Goal: Transaction & Acquisition: Purchase product/service

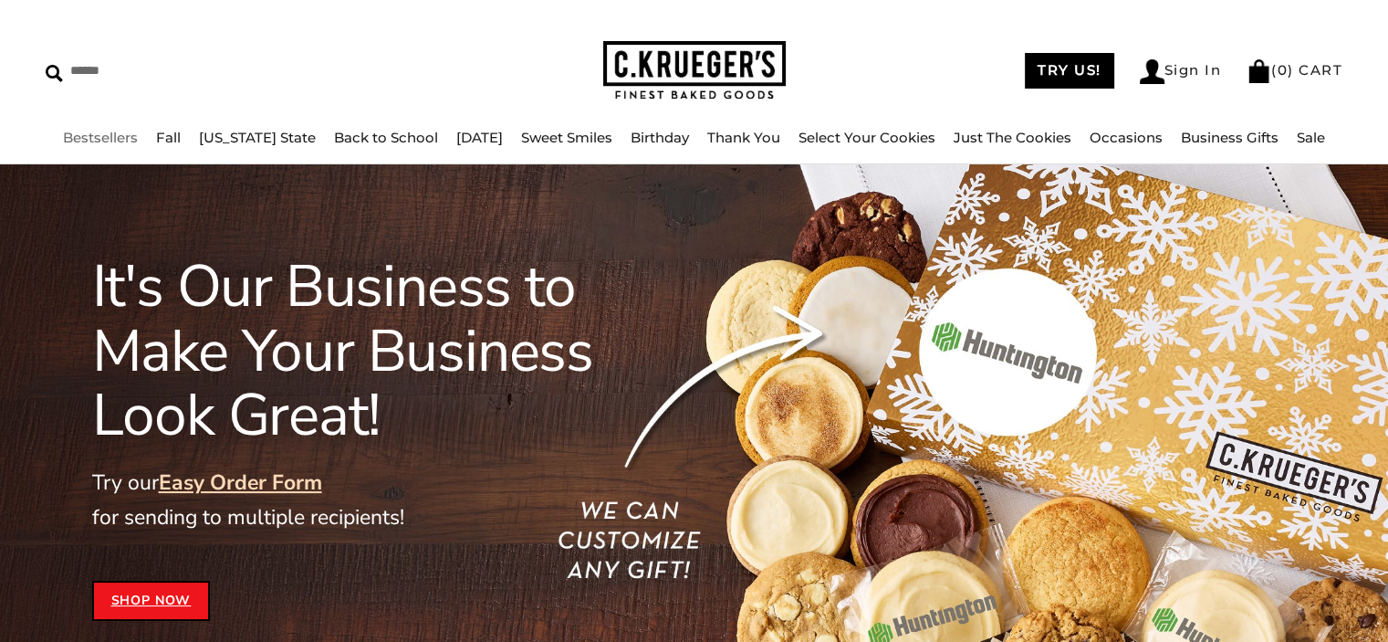
click at [128, 141] on link "Bestsellers" at bounding box center [100, 137] width 75 height 17
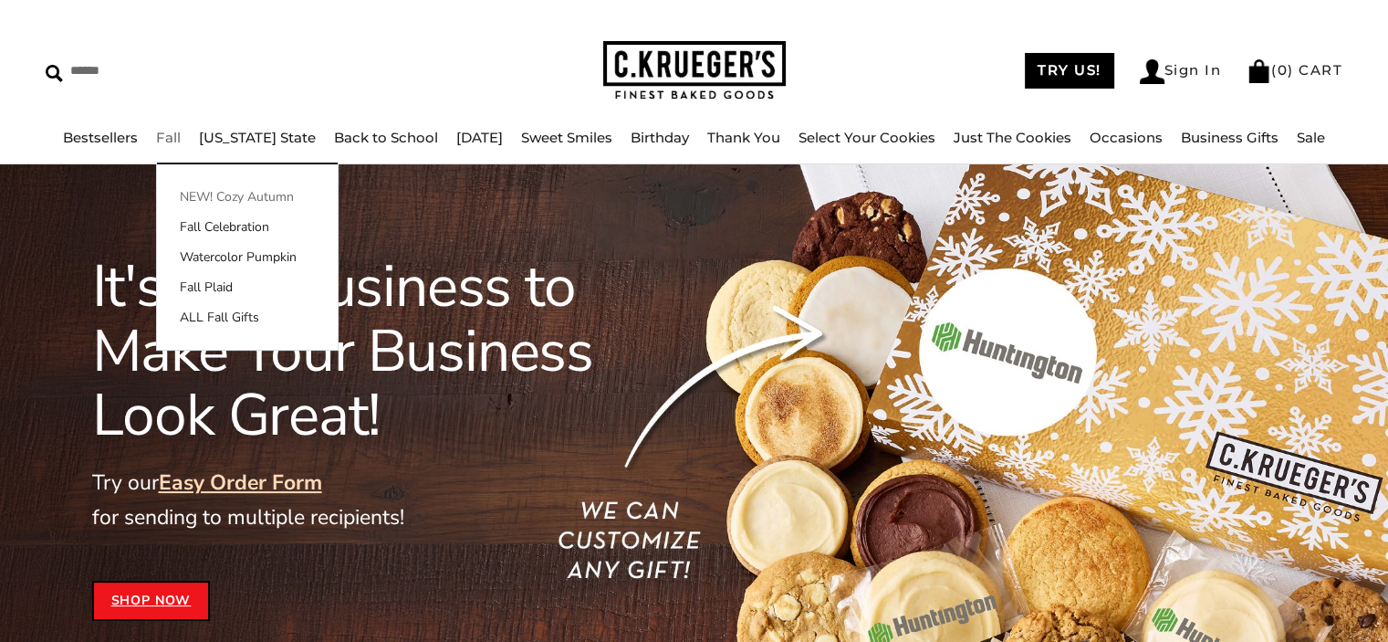
click at [266, 196] on link "NEW! Cozy Autumn" at bounding box center [247, 196] width 181 height 19
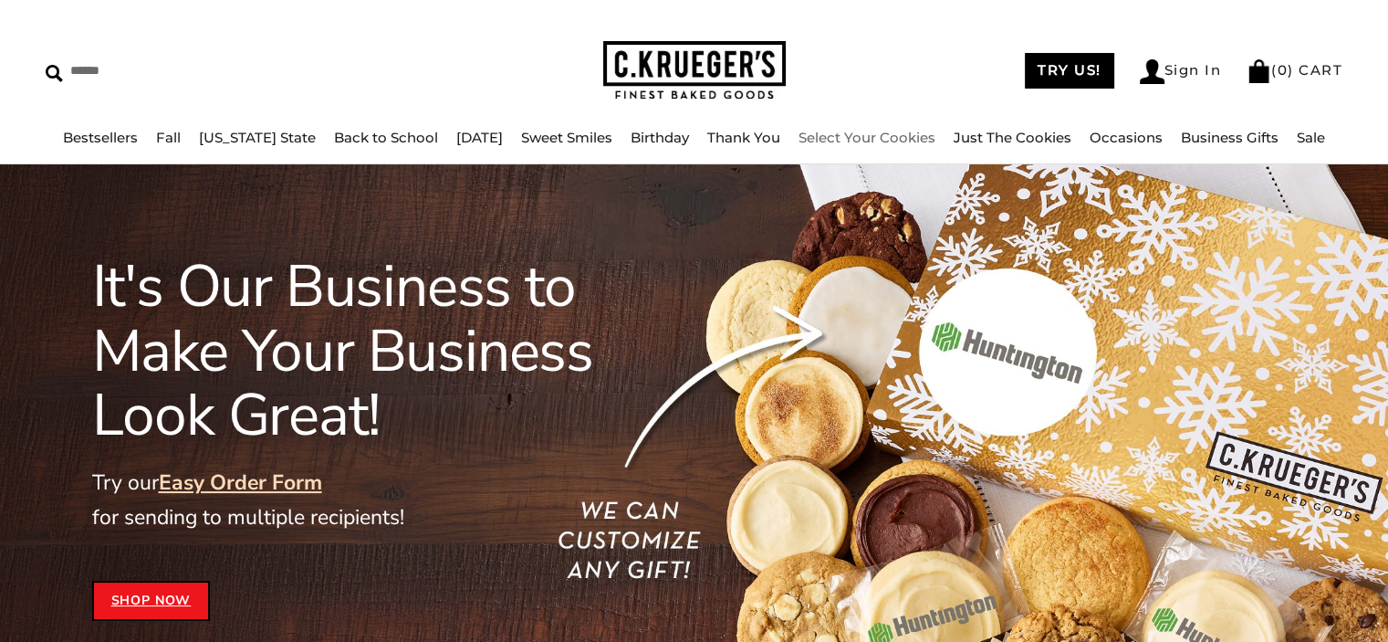
click at [862, 134] on link "Select Your Cookies" at bounding box center [867, 137] width 137 height 17
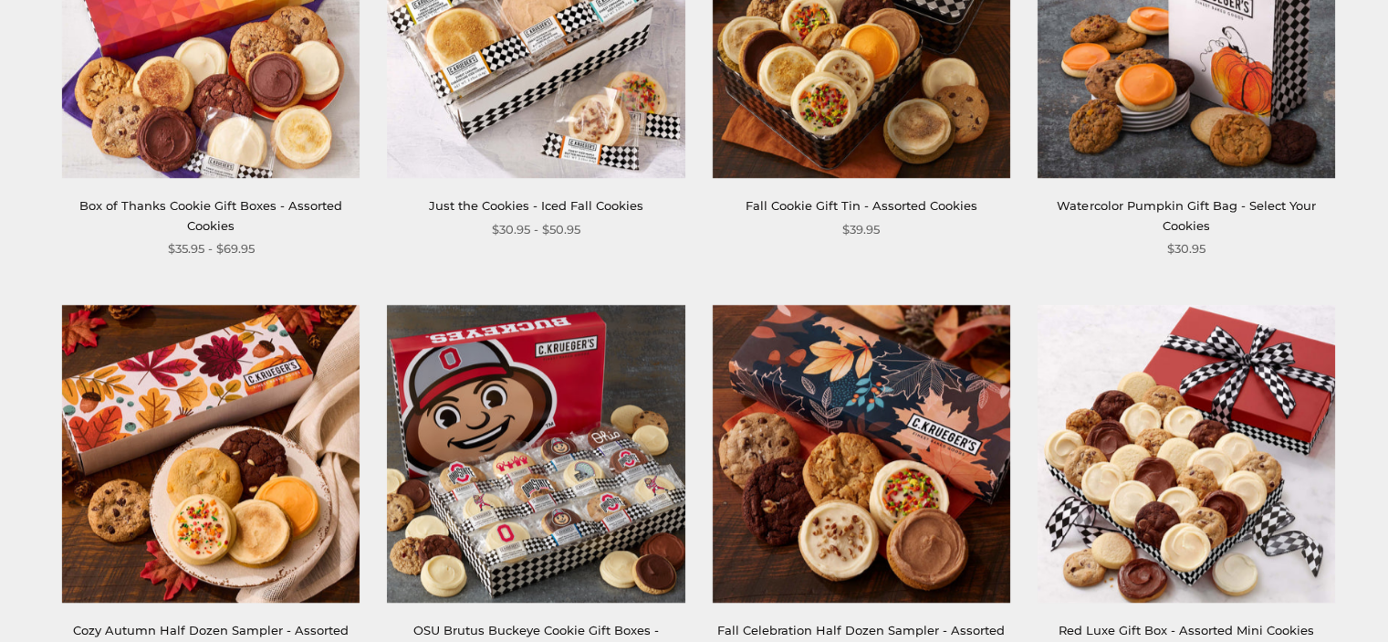
scroll to position [1460, 0]
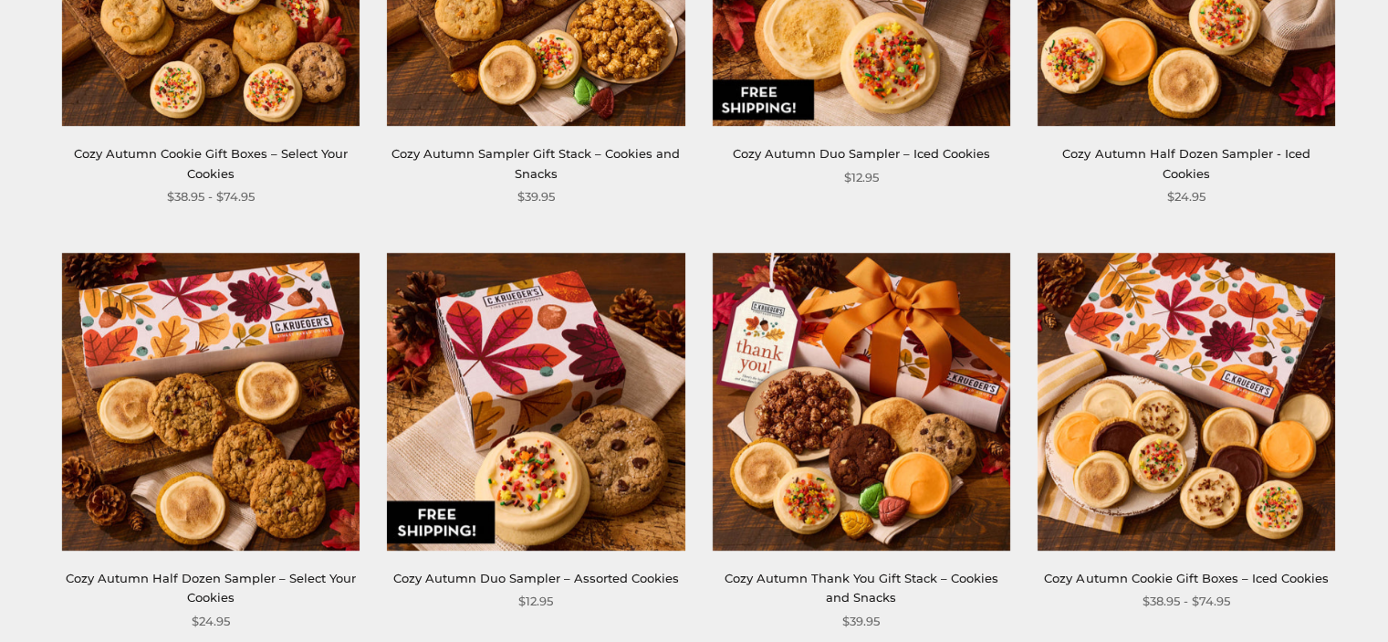
scroll to position [1095, 0]
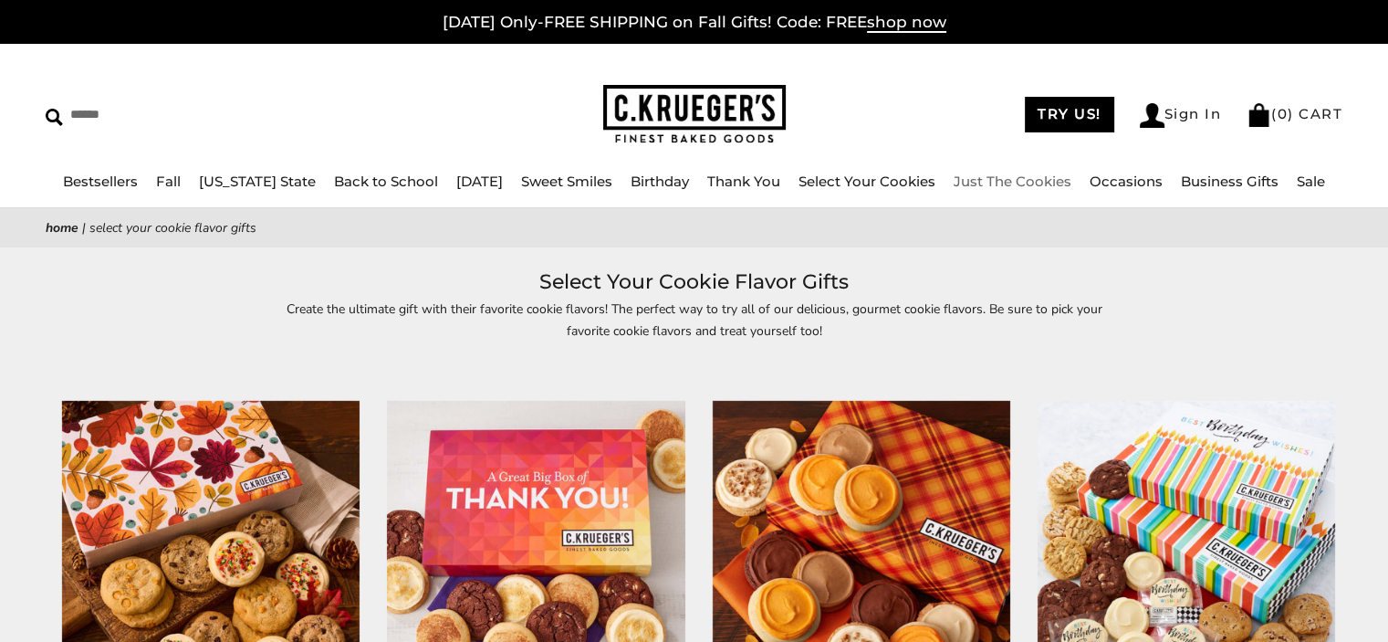
click at [980, 182] on link "Just The Cookies" at bounding box center [1013, 180] width 118 height 17
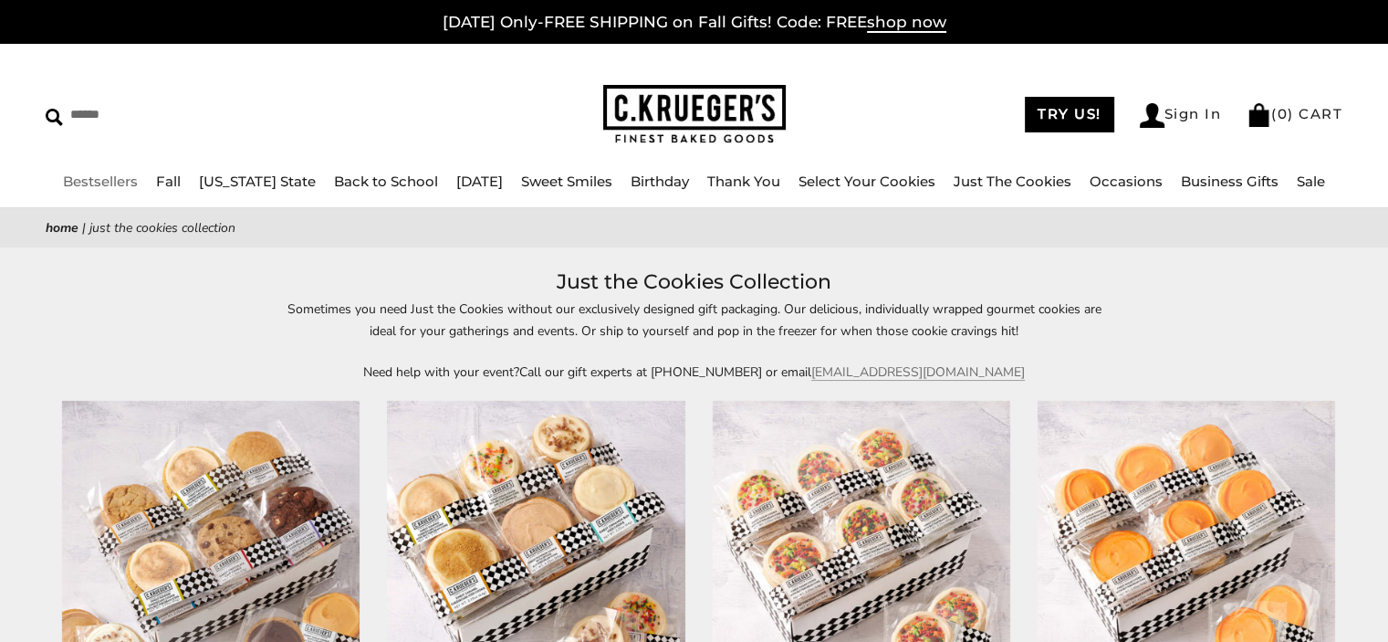
click at [128, 183] on link "Bestsellers" at bounding box center [100, 180] width 75 height 17
click at [222, 174] on link "[US_STATE] State" at bounding box center [257, 180] width 117 height 17
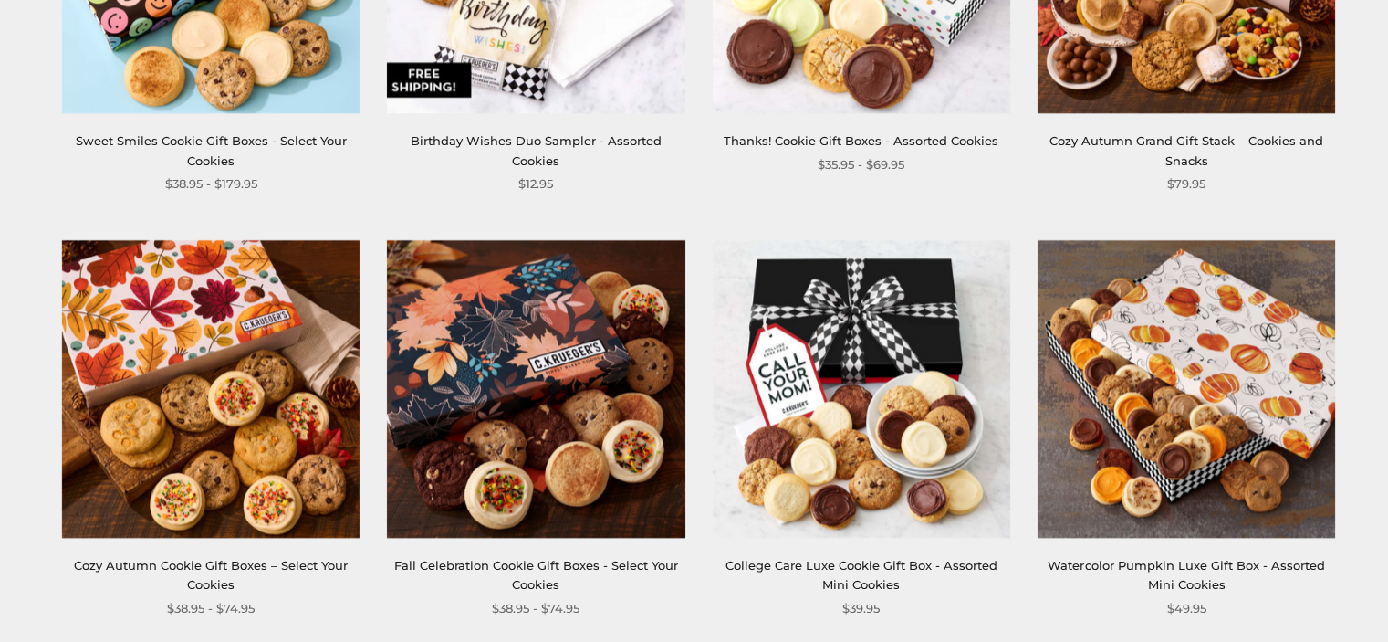
scroll to position [2464, 0]
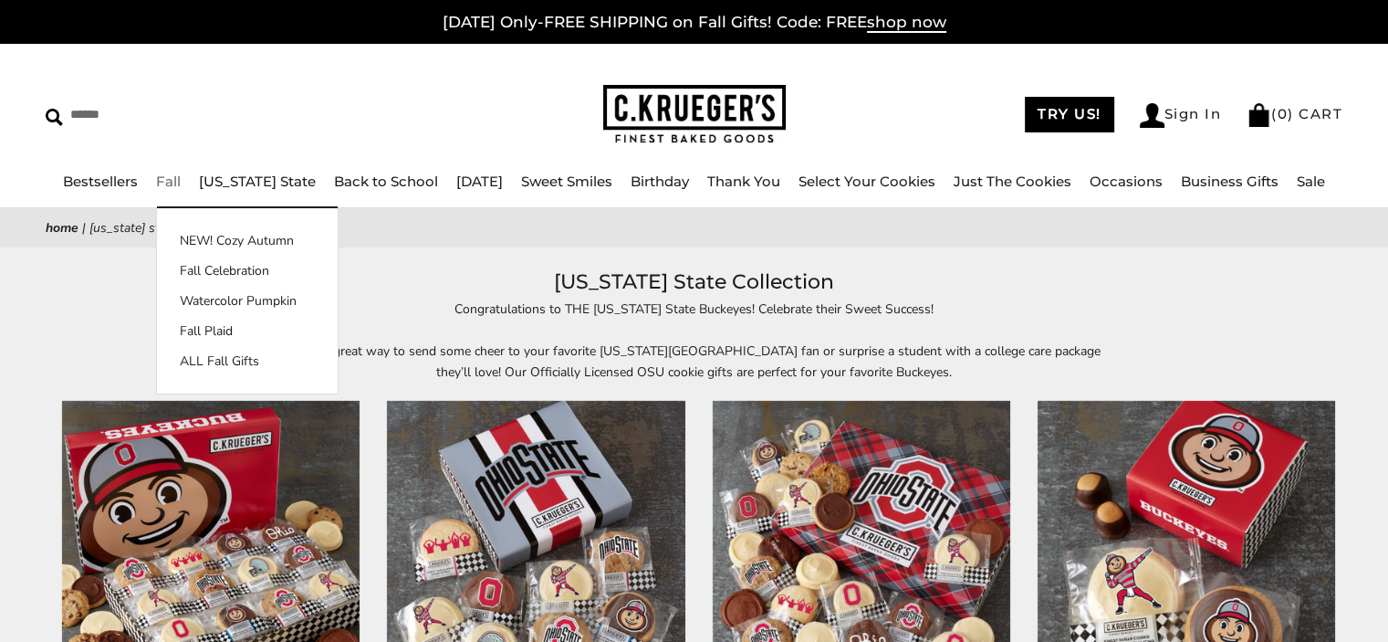
click at [870, 106] on div "TRY US! Sign In ( 0 ) CART ( 0 ) CART" at bounding box center [1065, 114] width 558 height 26
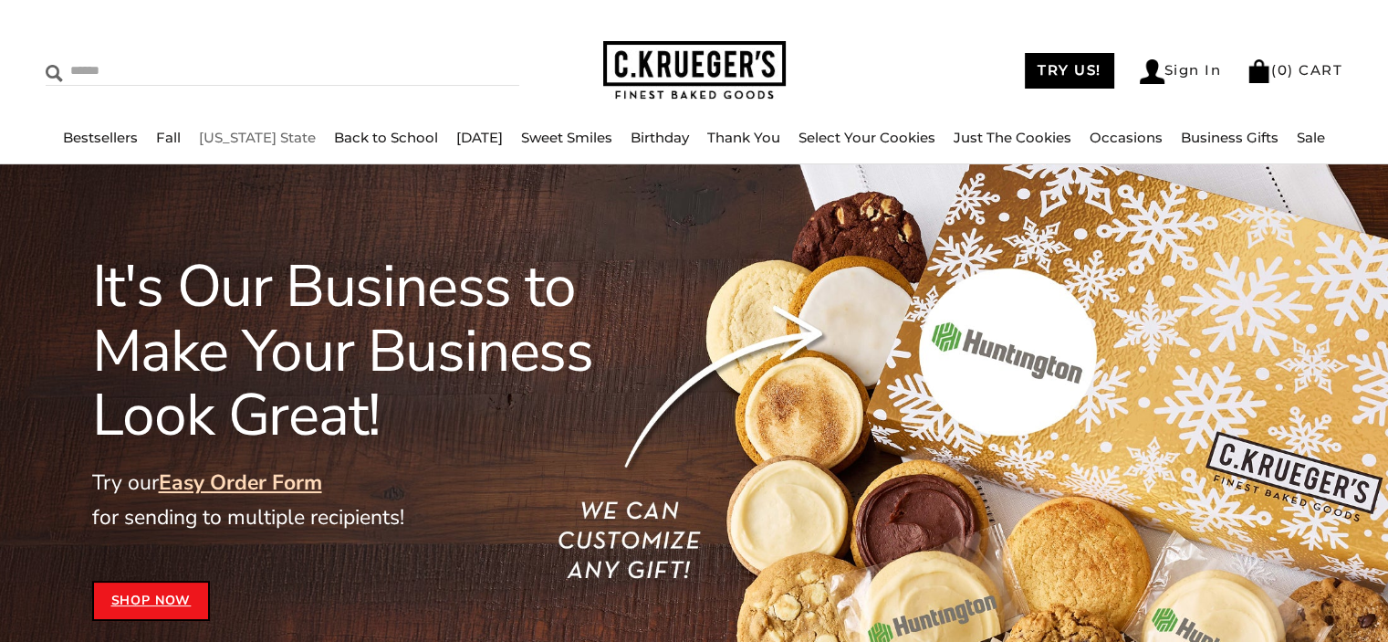
click at [228, 60] on input "Search" at bounding box center [200, 71] width 308 height 28
click at [234, 79] on input "Search" at bounding box center [200, 71] width 308 height 28
click at [190, 33] on div "****** TRY US! Sign In ( 0 ) CART ( 0 ) CART Bestsellers Fall NEW! Cozy Autumn …" at bounding box center [694, 82] width 1388 height 164
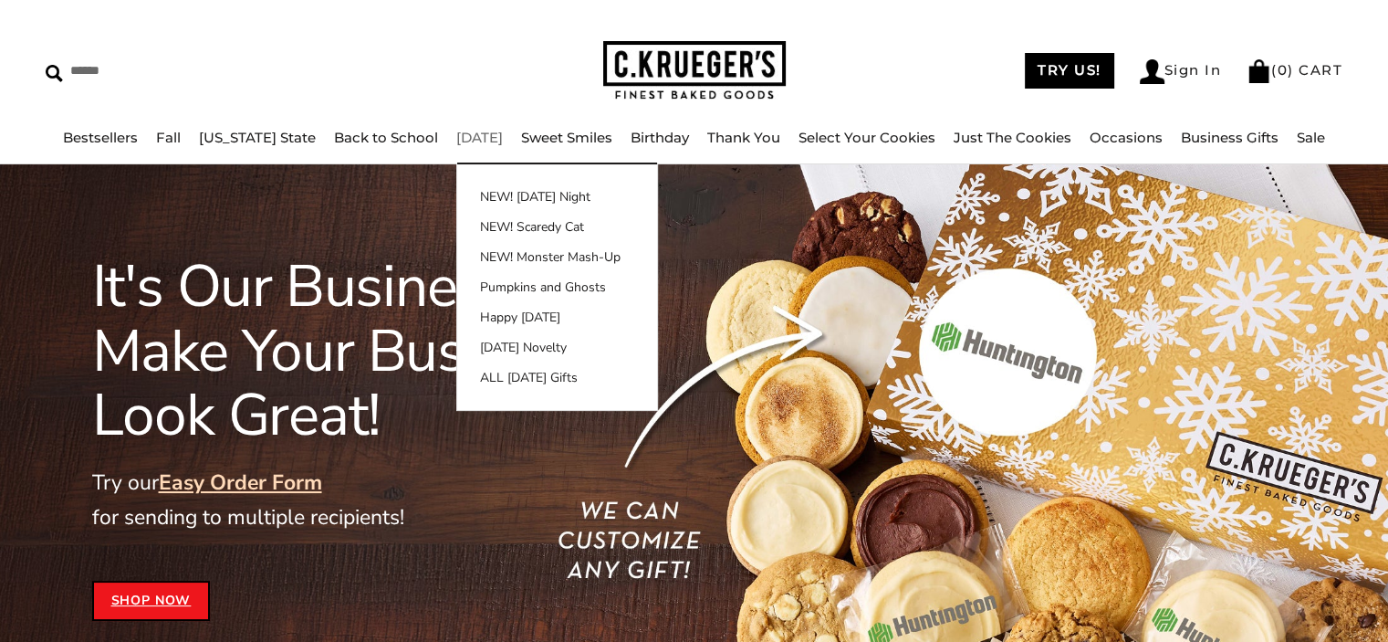
click at [474, 138] on link "[DATE]" at bounding box center [479, 137] width 47 height 17
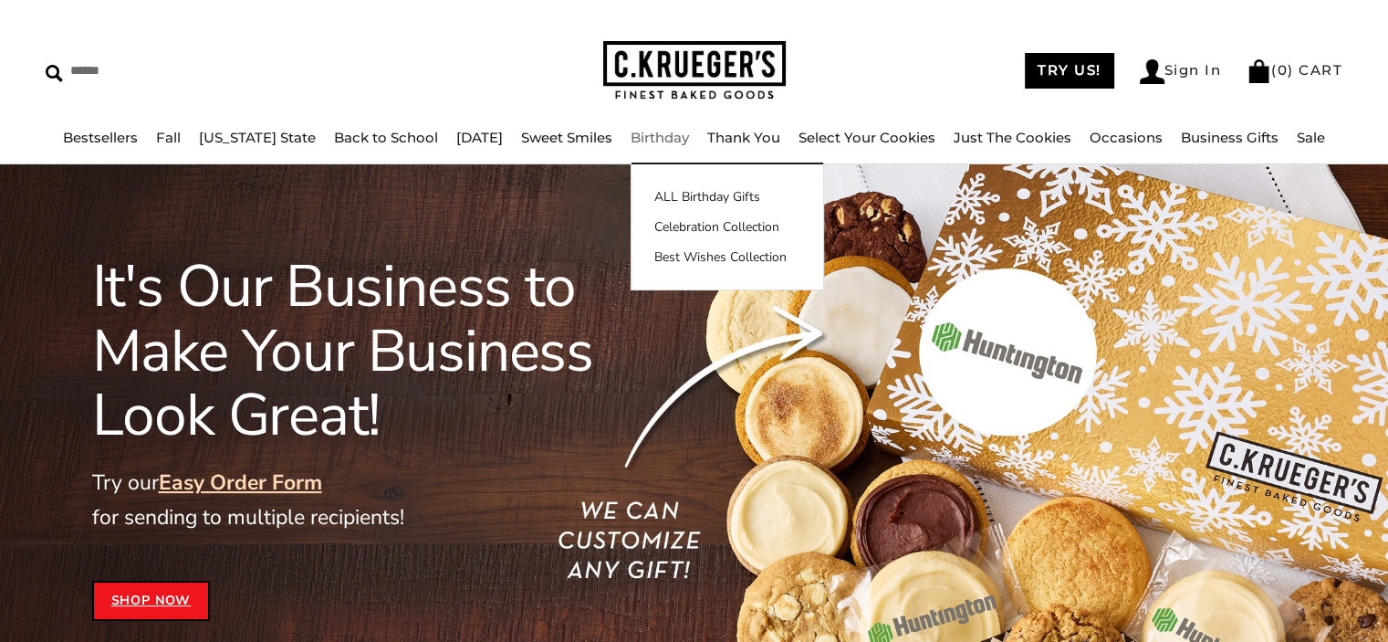
click at [653, 135] on link "Birthday" at bounding box center [660, 137] width 58 height 17
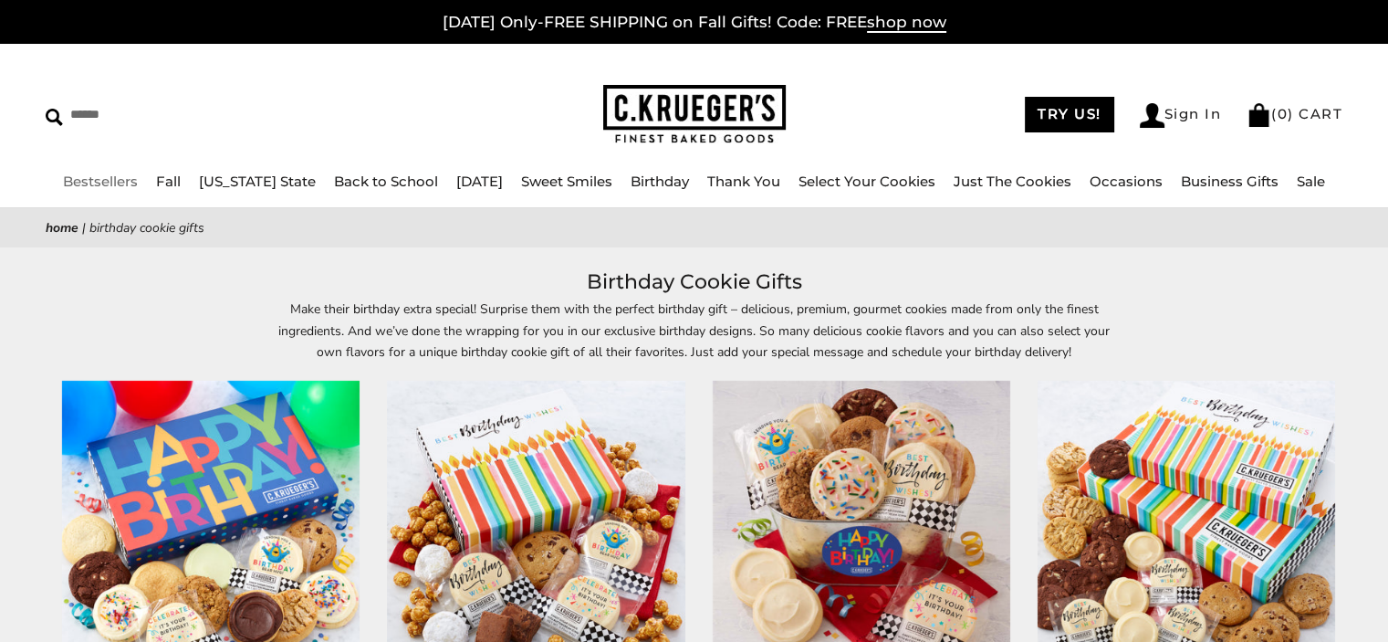
click at [117, 184] on link "Bestsellers" at bounding box center [100, 180] width 75 height 17
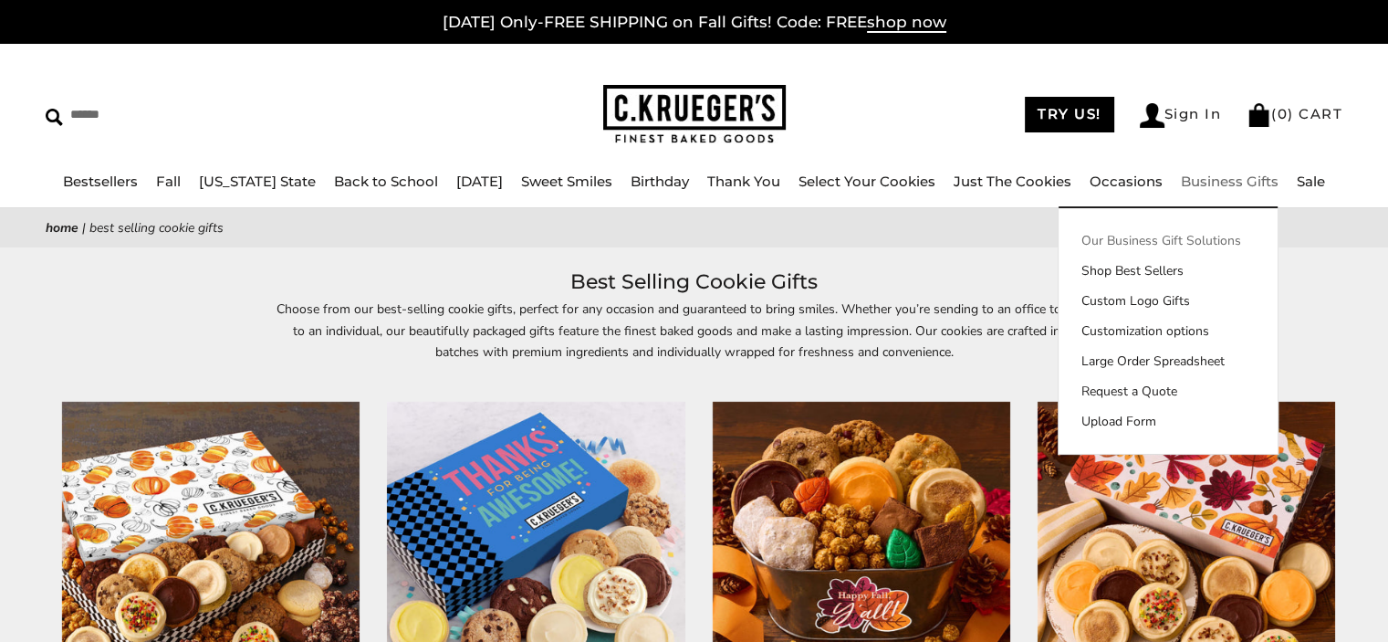
click at [1175, 239] on link "Our Business Gift Solutions" at bounding box center [1168, 240] width 219 height 19
